Goal: Contribute content: Add original content to the website for others to see

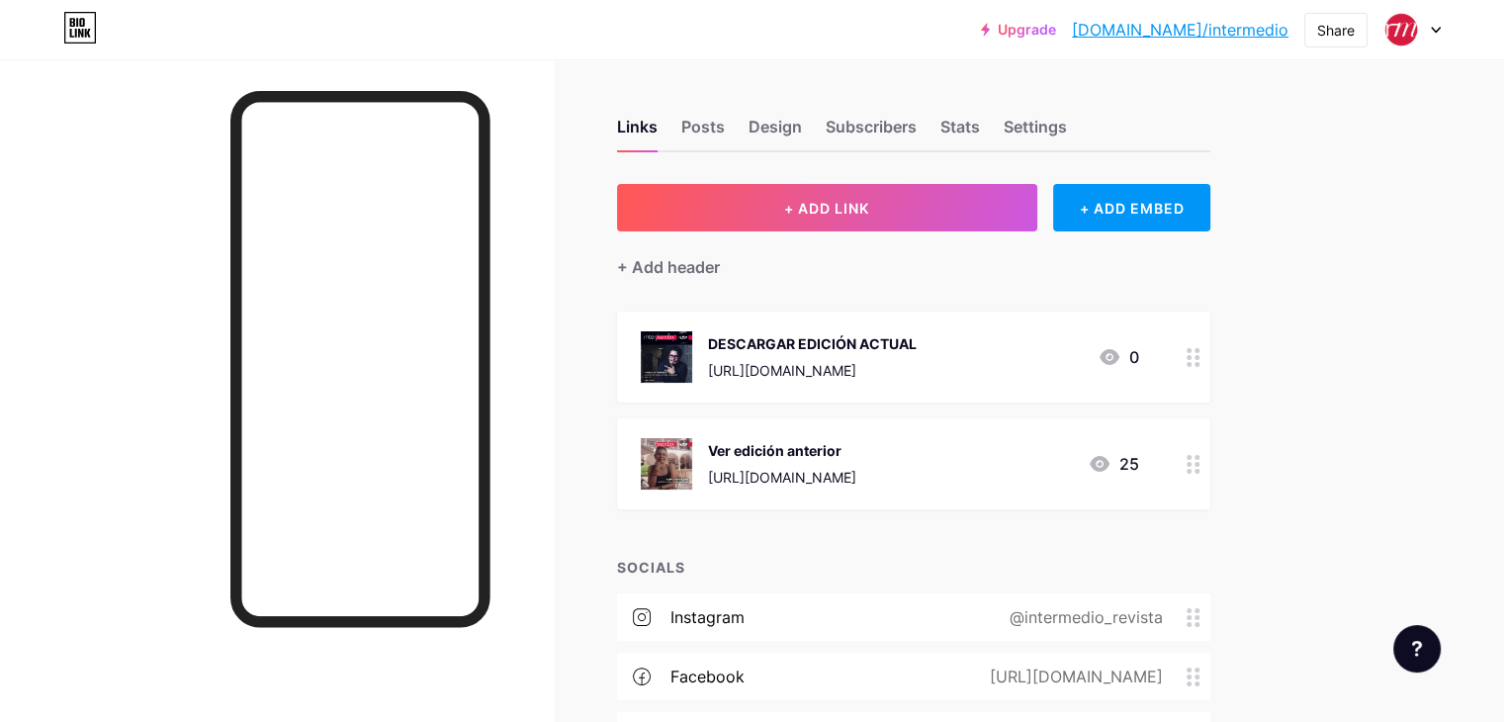
click at [1210, 444] on div at bounding box center [1194, 463] width 34 height 91
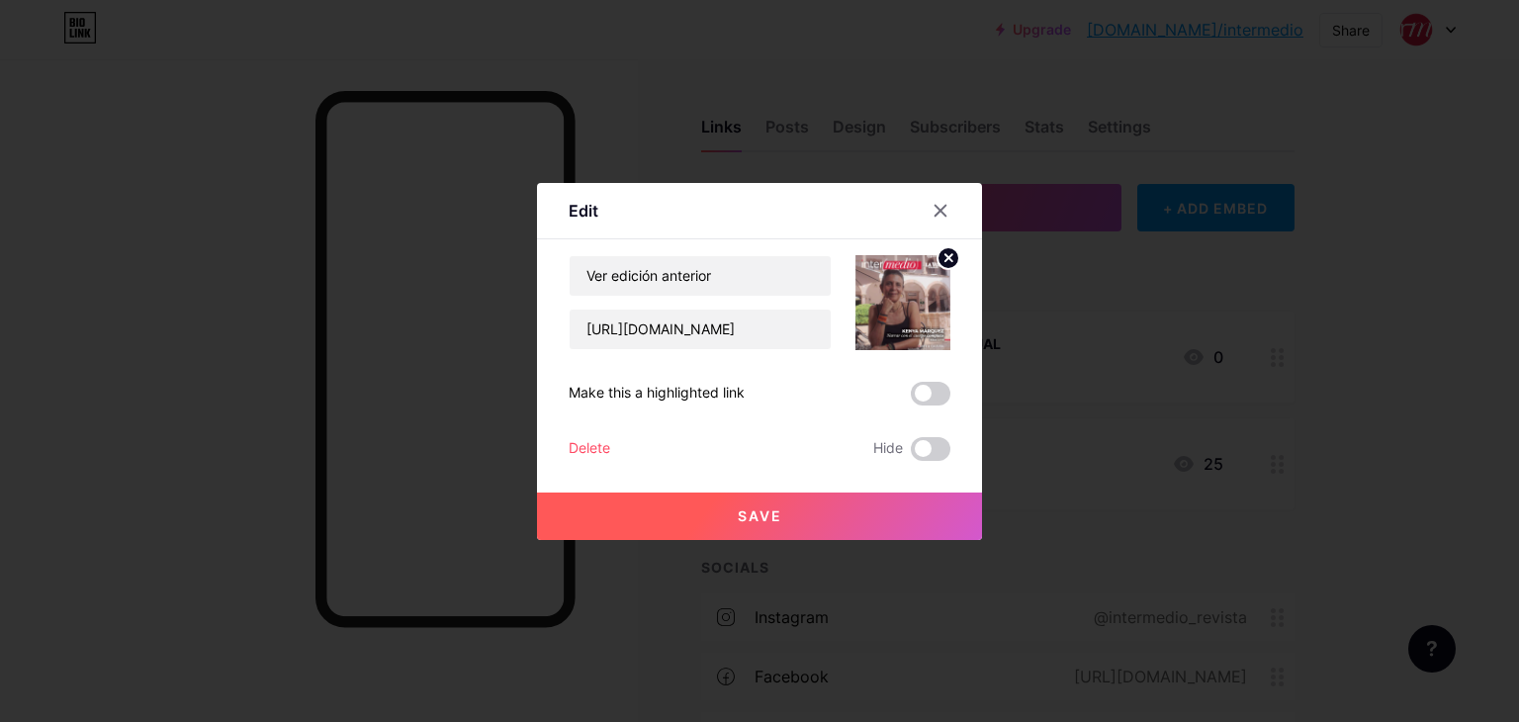
click at [589, 452] on div "Delete" at bounding box center [590, 449] width 42 height 24
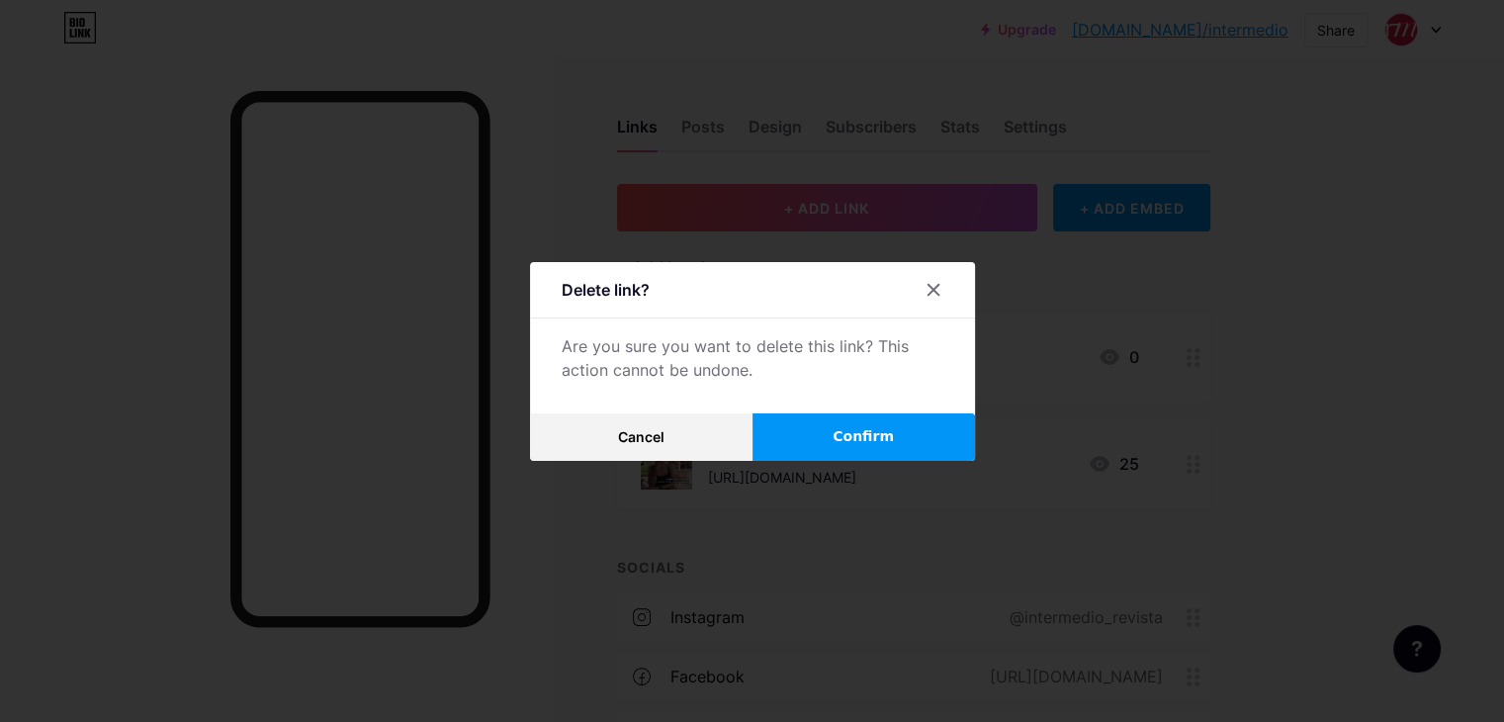
click at [878, 434] on span "Confirm" at bounding box center [863, 436] width 61 height 21
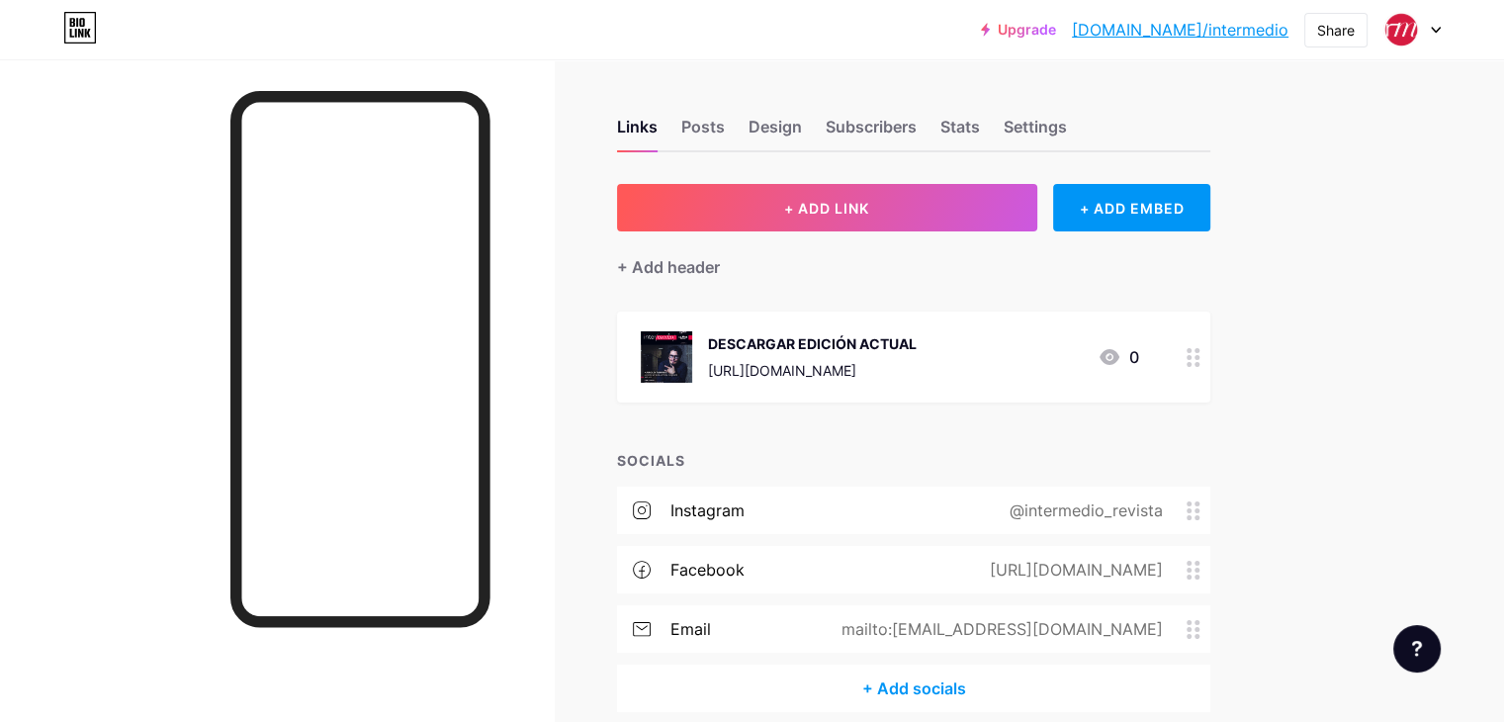
click at [917, 348] on div "DESCARGAR EDICIÓN ACTUAL" at bounding box center [812, 343] width 209 height 21
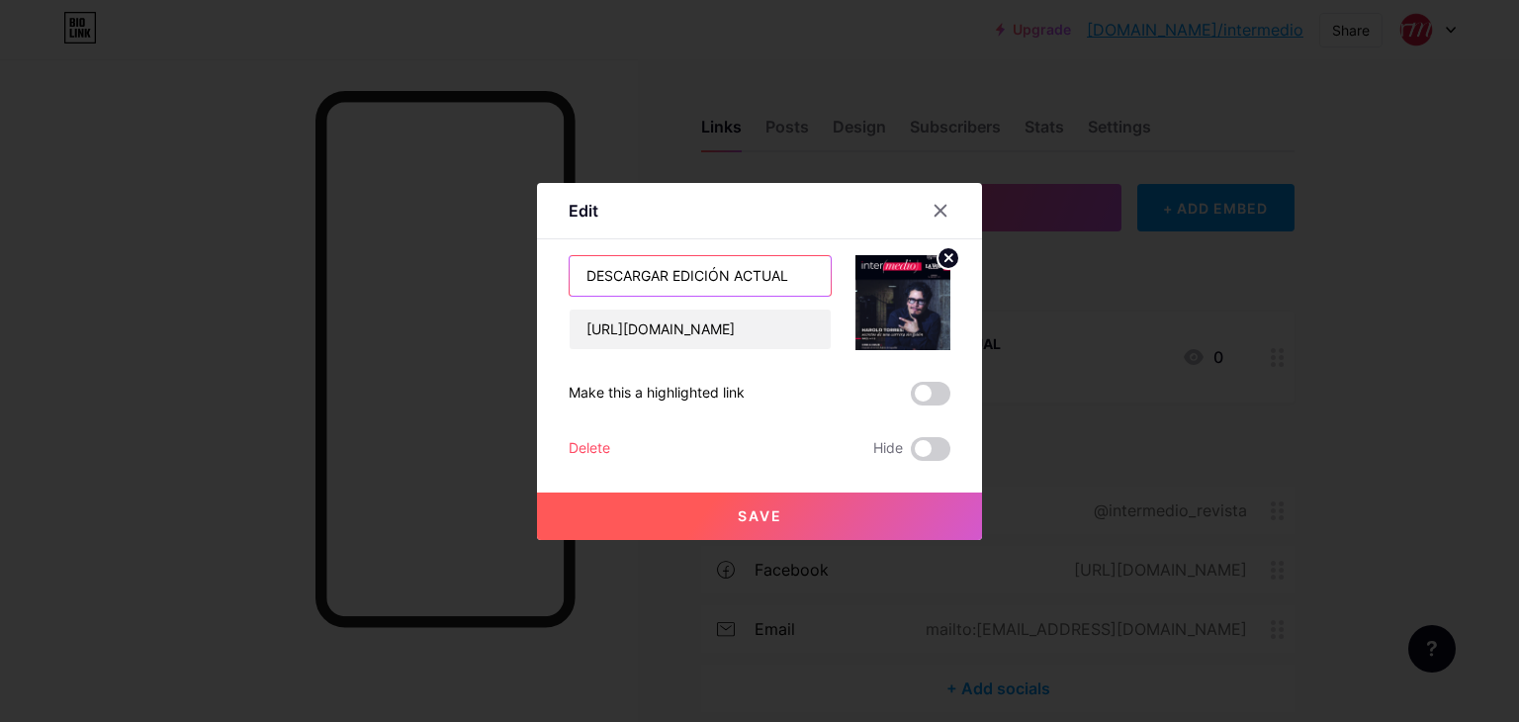
click at [791, 266] on input "DESCARGAR EDICIÓN ACTUAL" at bounding box center [700, 276] width 261 height 40
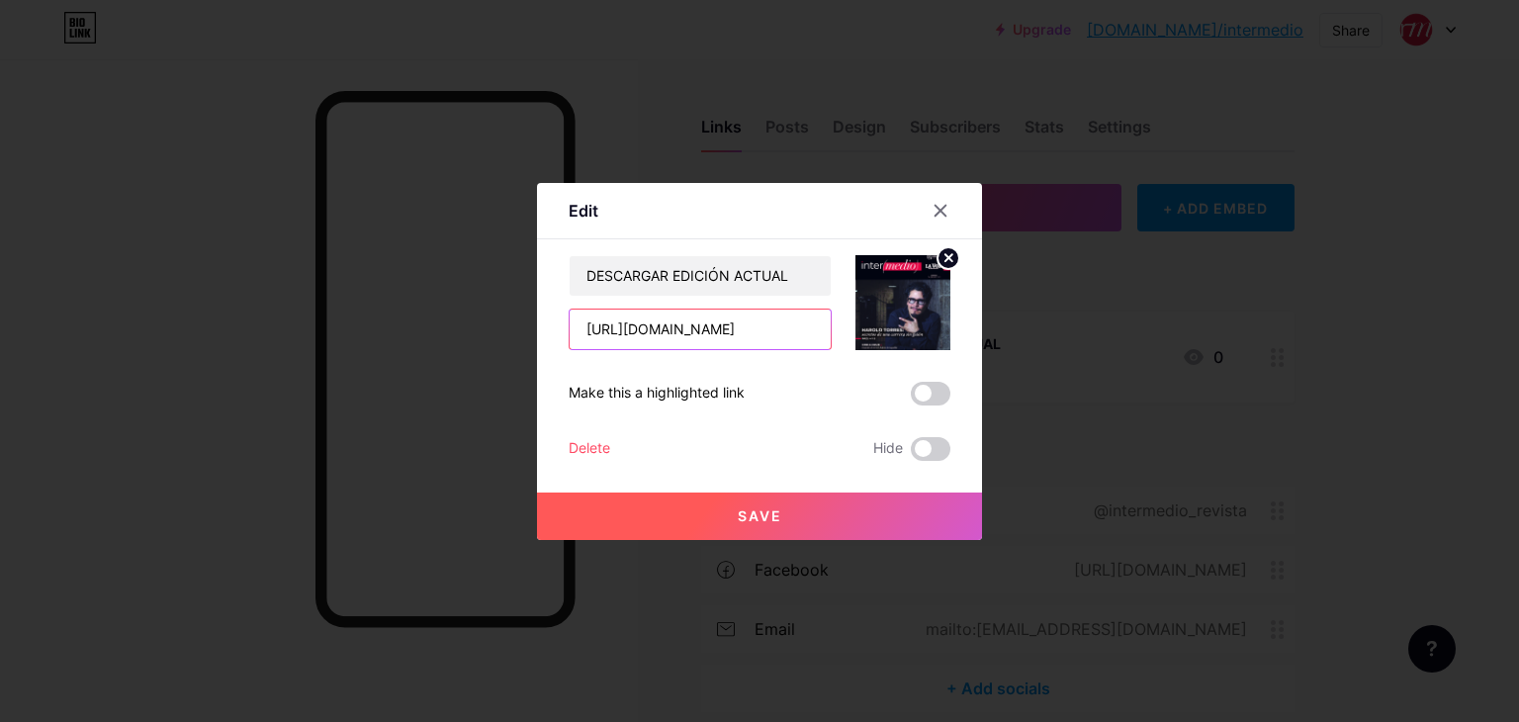
click at [799, 333] on input "[URL][DOMAIN_NAME]" at bounding box center [700, 330] width 261 height 40
click at [949, 252] on circle at bounding box center [948, 258] width 22 height 22
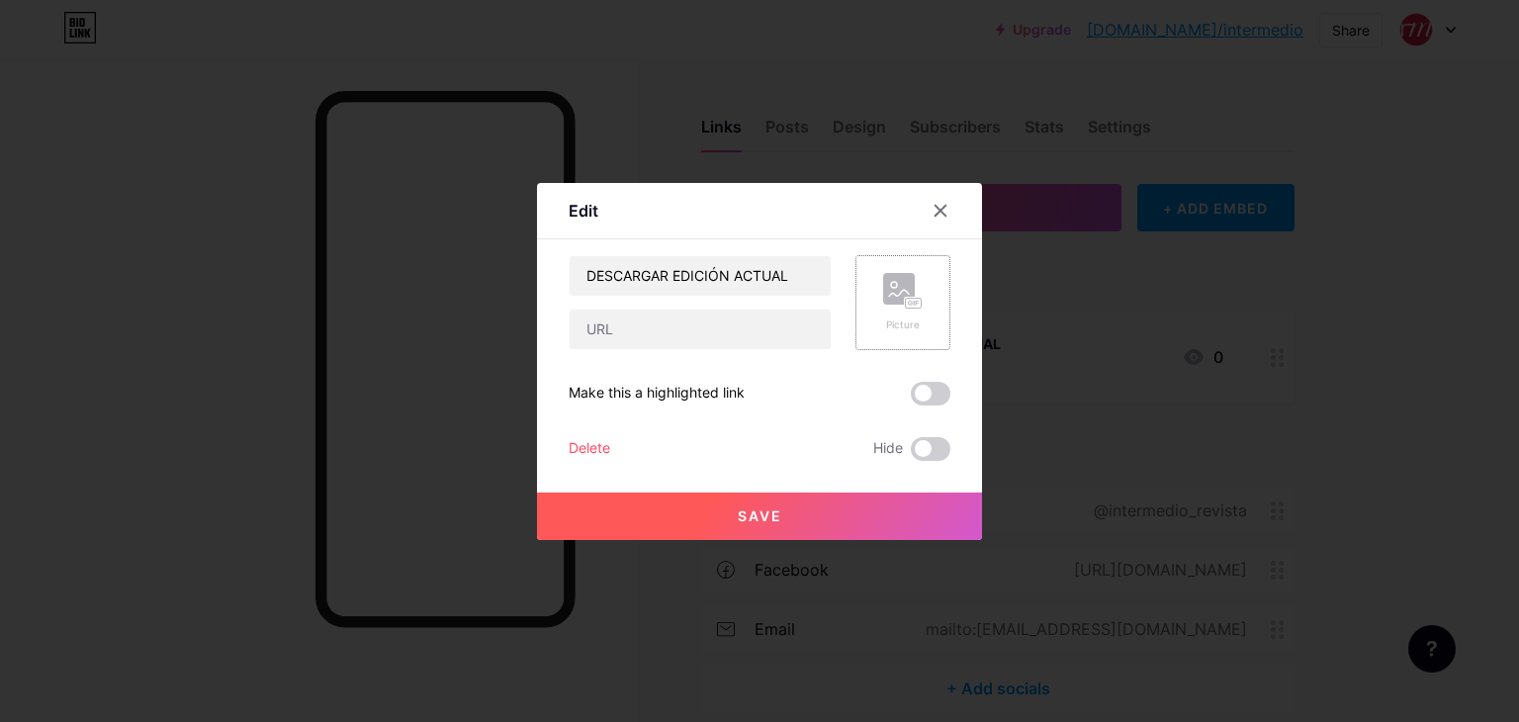
click at [900, 325] on div "Picture" at bounding box center [903, 324] width 40 height 15
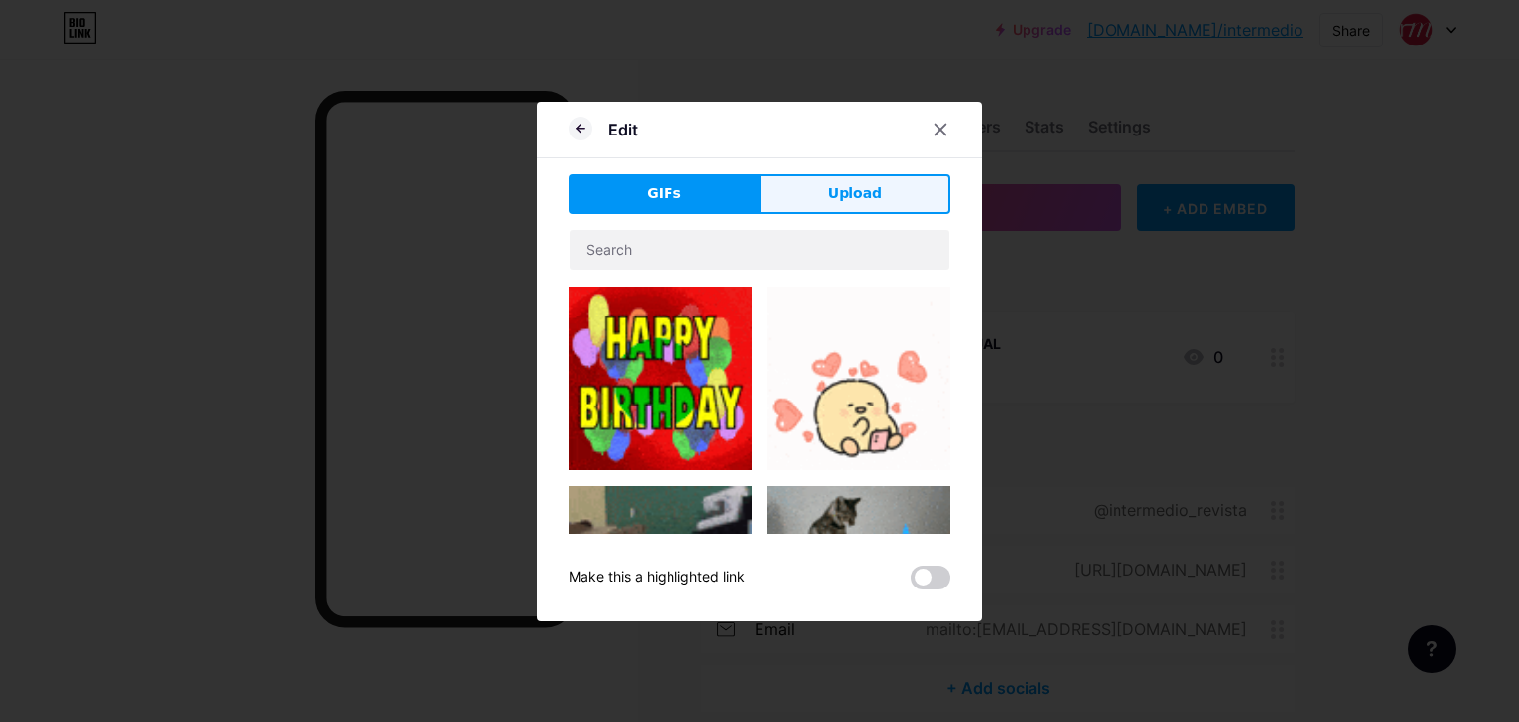
click at [878, 201] on button "Upload" at bounding box center [854, 194] width 191 height 40
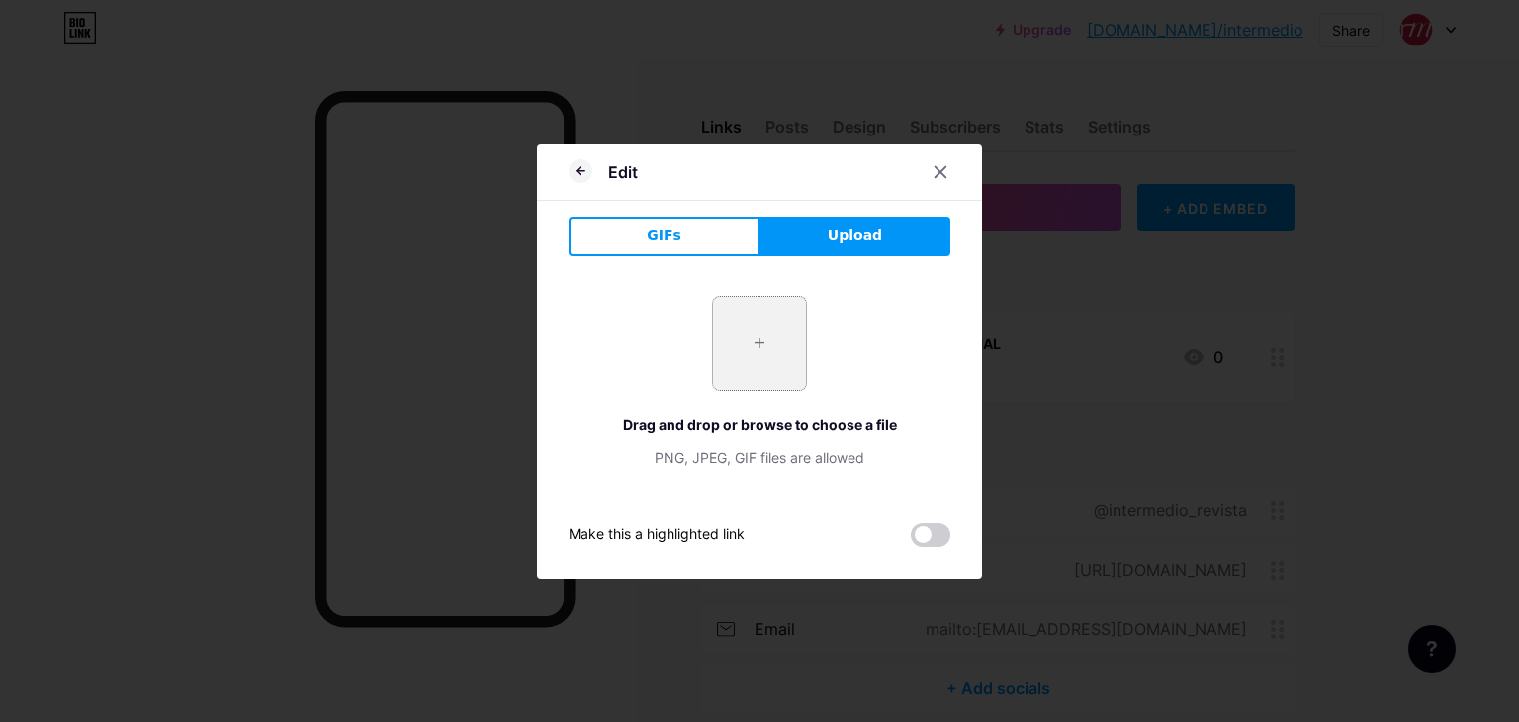
click at [766, 334] on input "file" at bounding box center [759, 343] width 93 height 93
type input "C:\fakepath\Inter140925_Página_1.jpg"
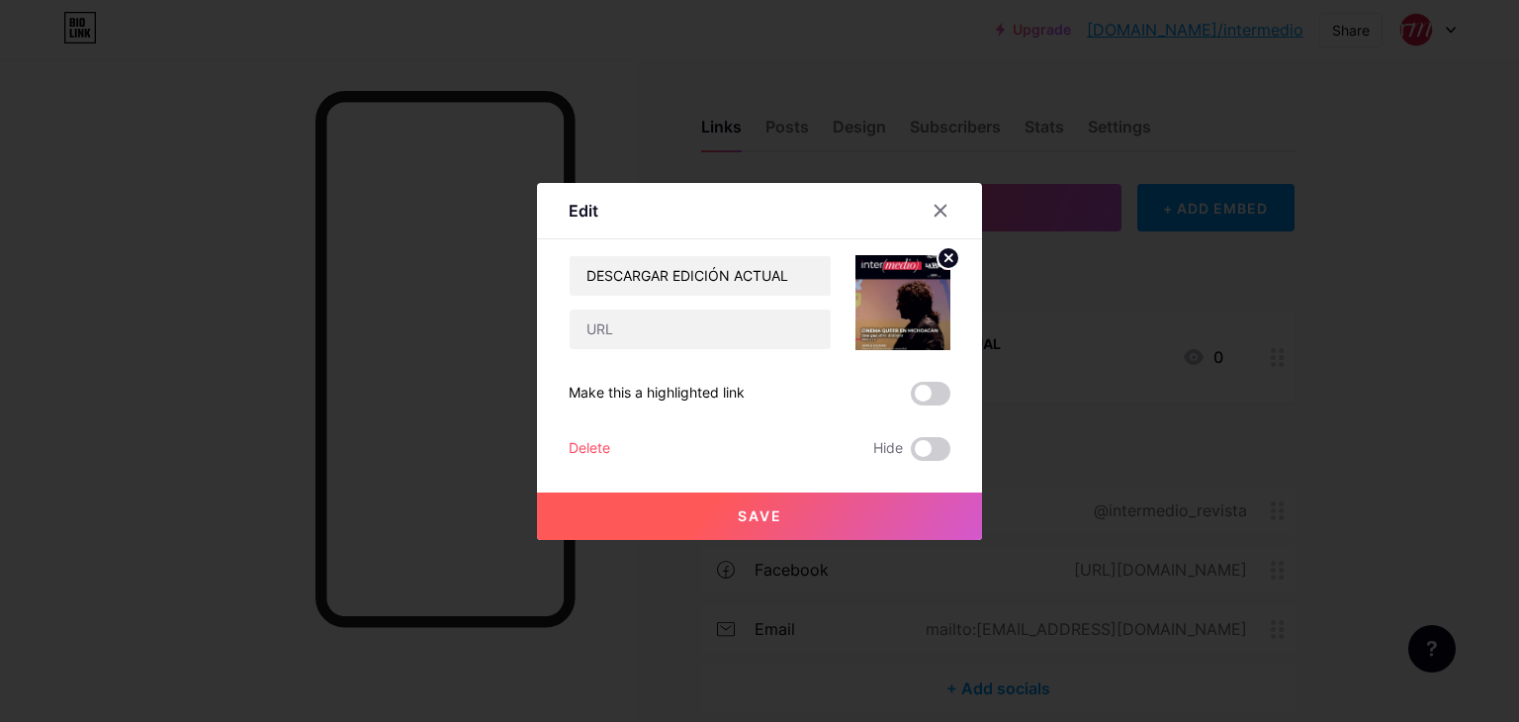
click at [716, 351] on div "DESCARGAR EDICIÓN ACTUAL Make this a highlighted link Delete Hide Save" at bounding box center [760, 358] width 382 height 206
click at [718, 337] on input "text" at bounding box center [700, 330] width 261 height 40
paste input "[URL][DOMAIN_NAME]"
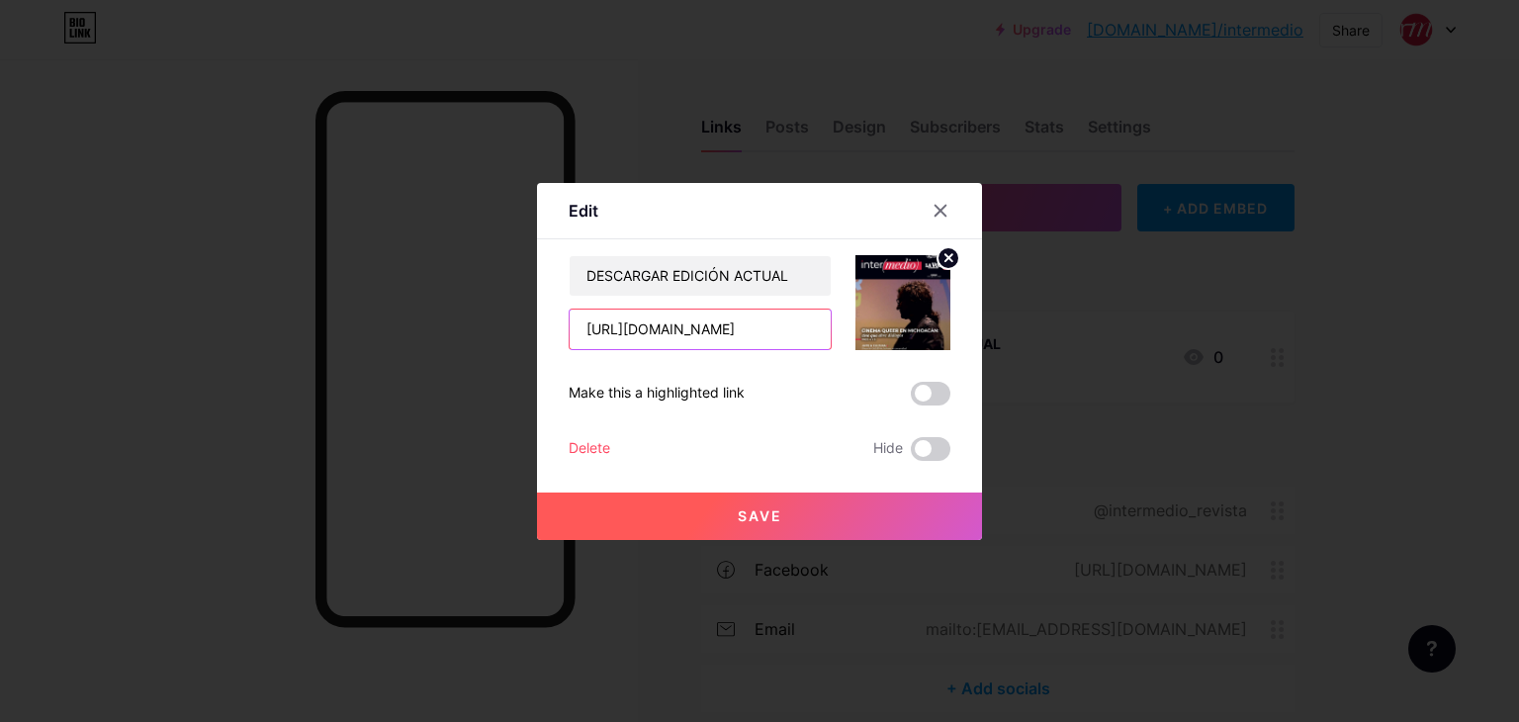
type input "[URL][DOMAIN_NAME]"
click at [789, 511] on button "Save" at bounding box center [759, 515] width 445 height 47
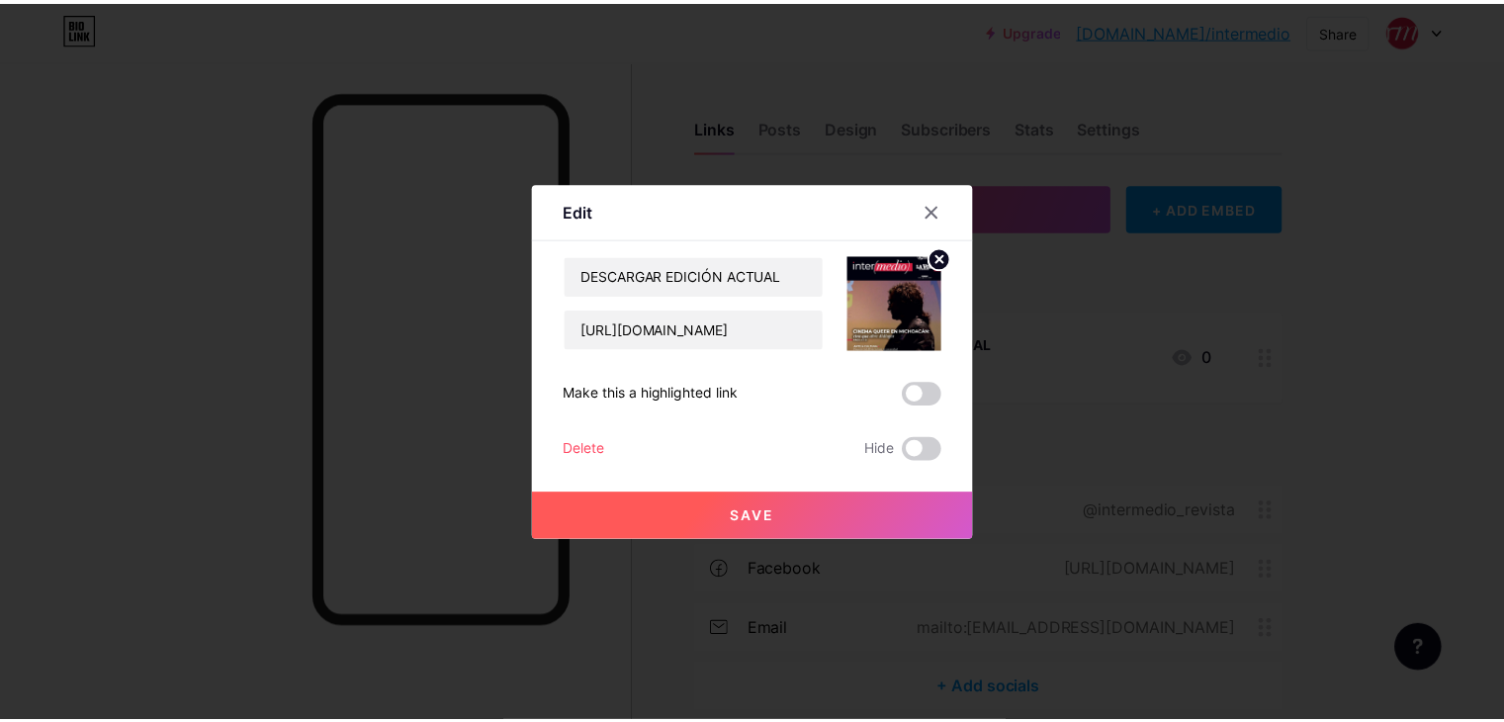
scroll to position [0, 0]
